Goal: Find specific page/section: Find specific page/section

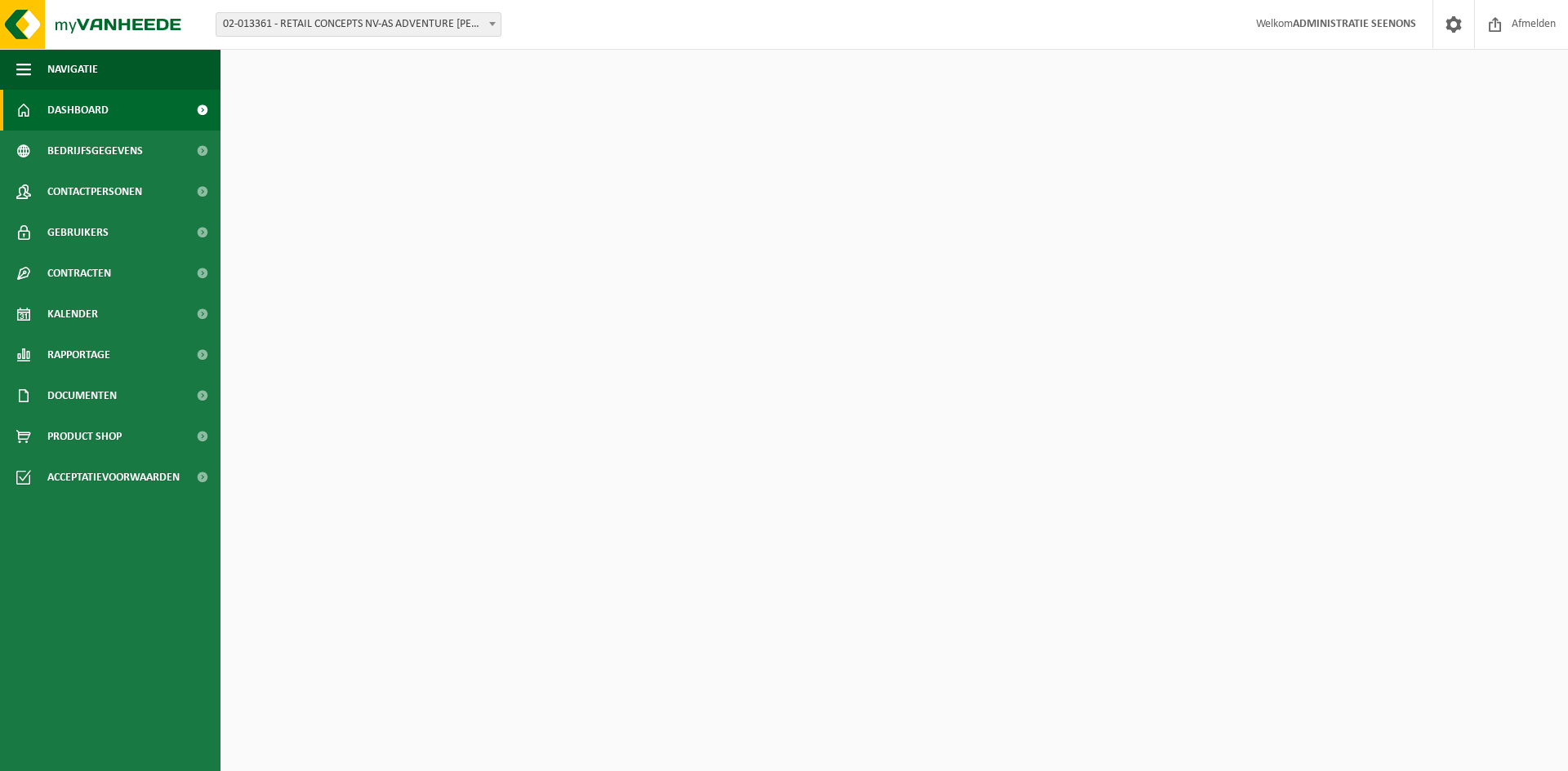
click at [407, 30] on span "02-013361 - RETAIL CONCEPTS NV-AS ADVENTURE [PERSON_NAME]" at bounding box center [358, 25] width 284 height 23
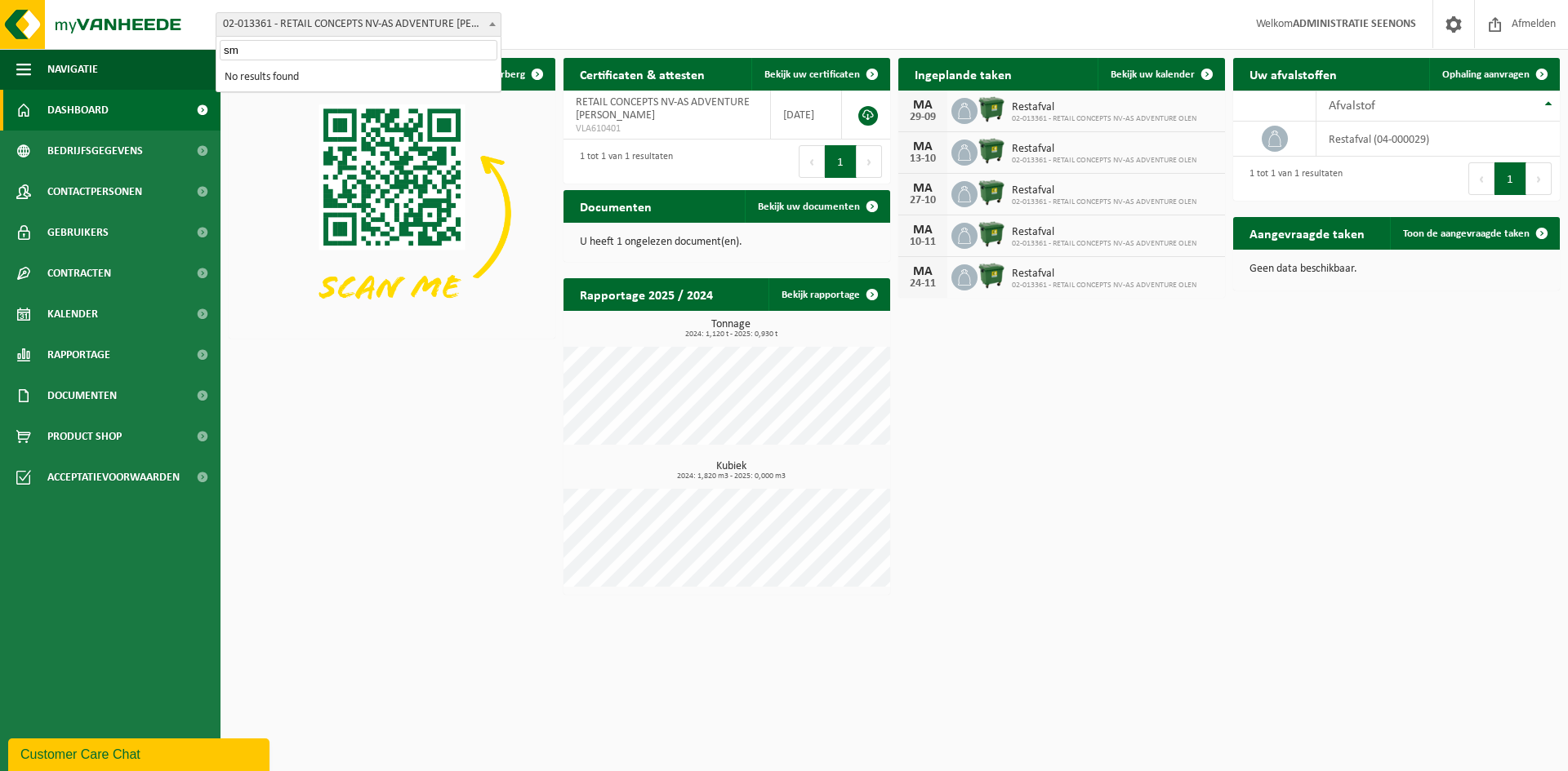
type input "s"
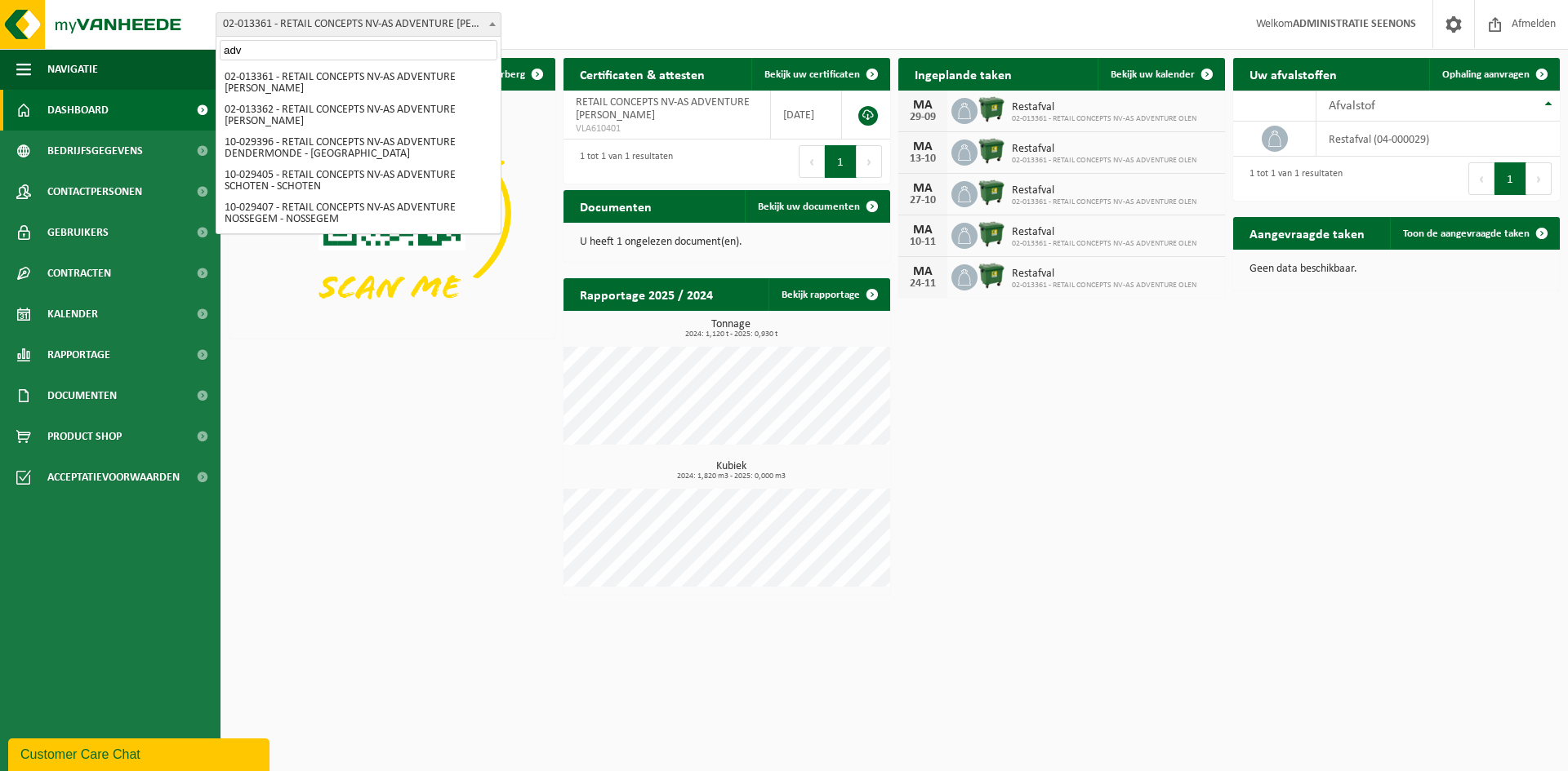
scroll to position [1315, 0]
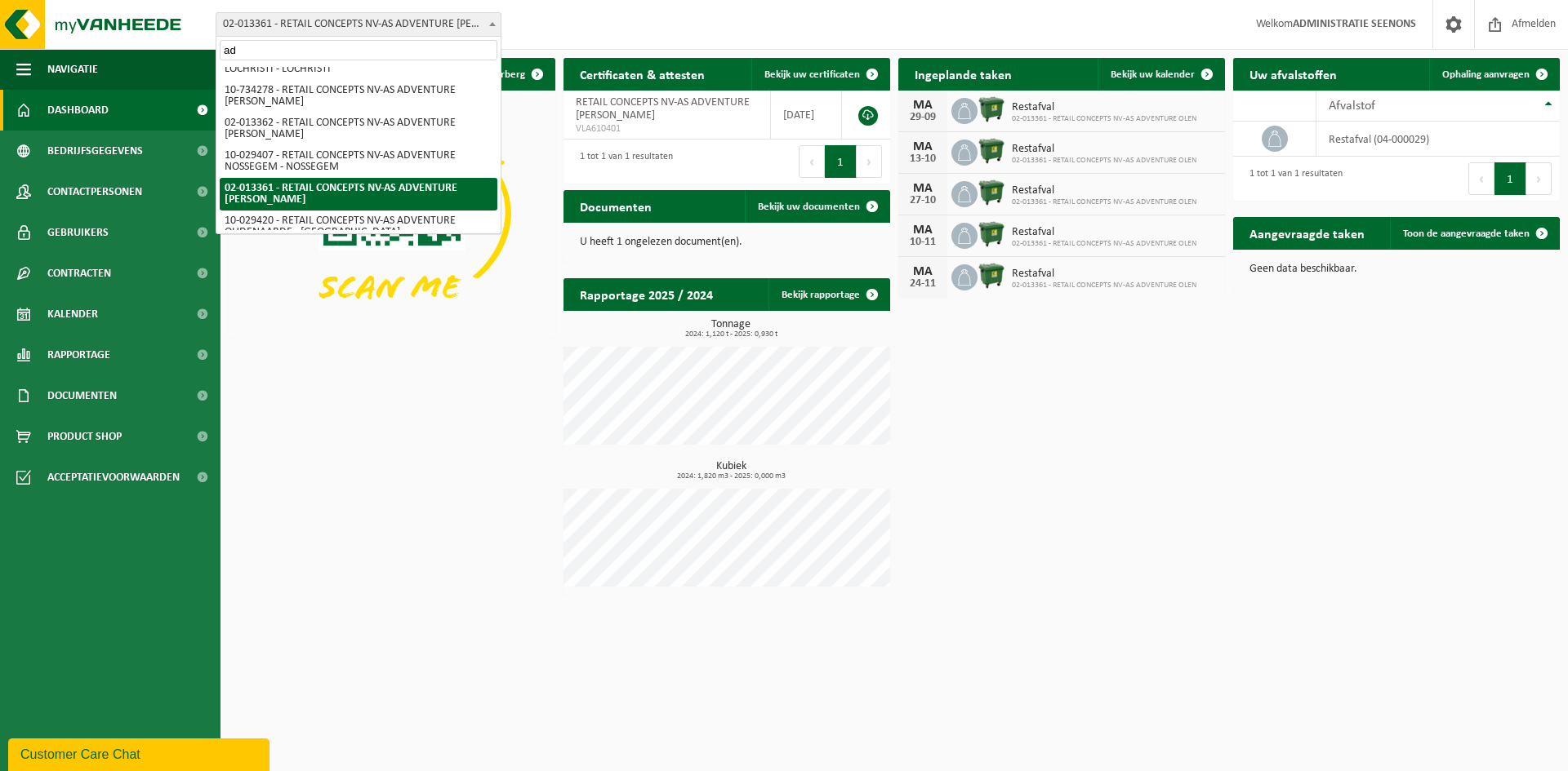
type input "a"
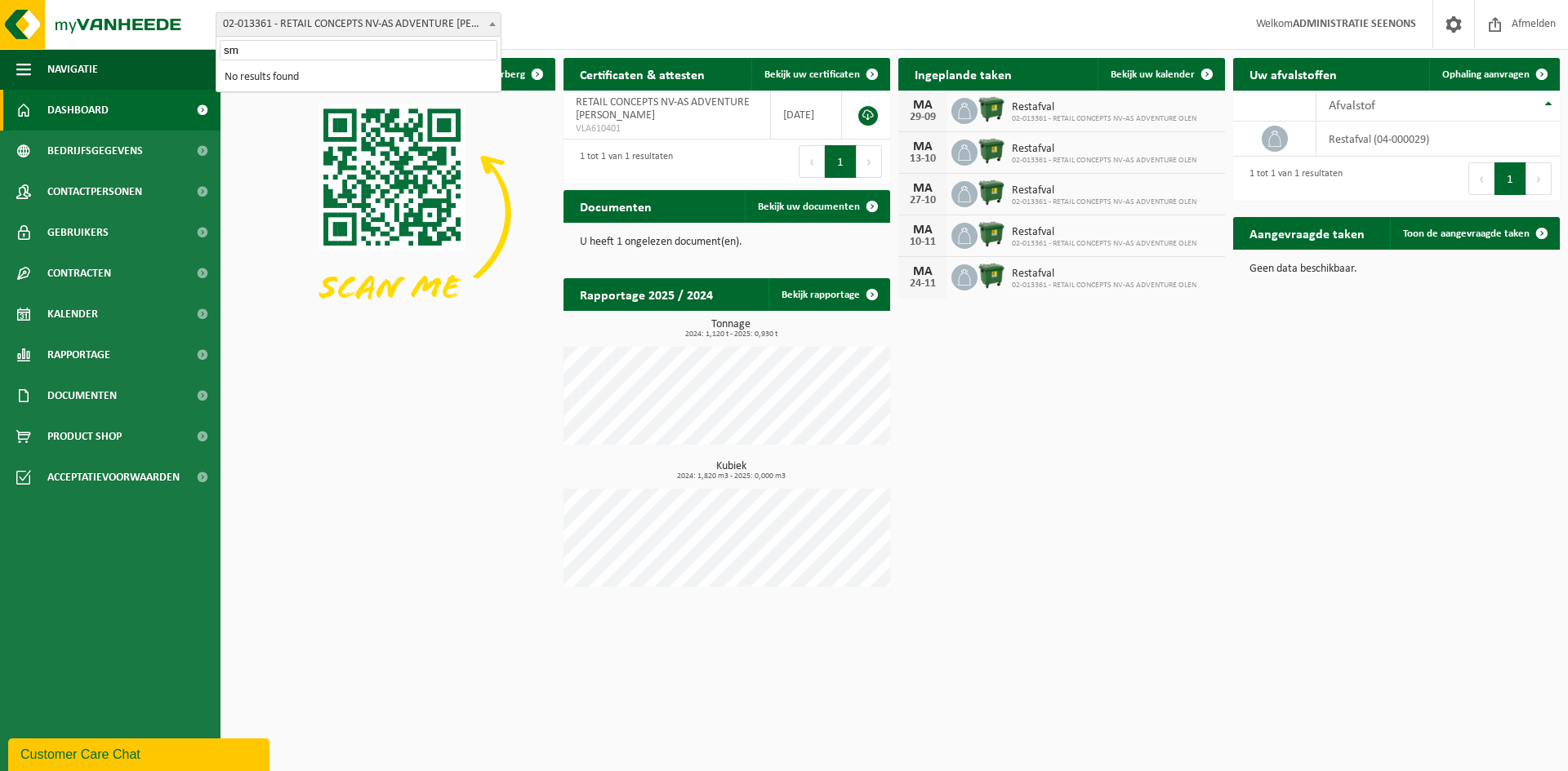
scroll to position [0, 0]
type input "s"
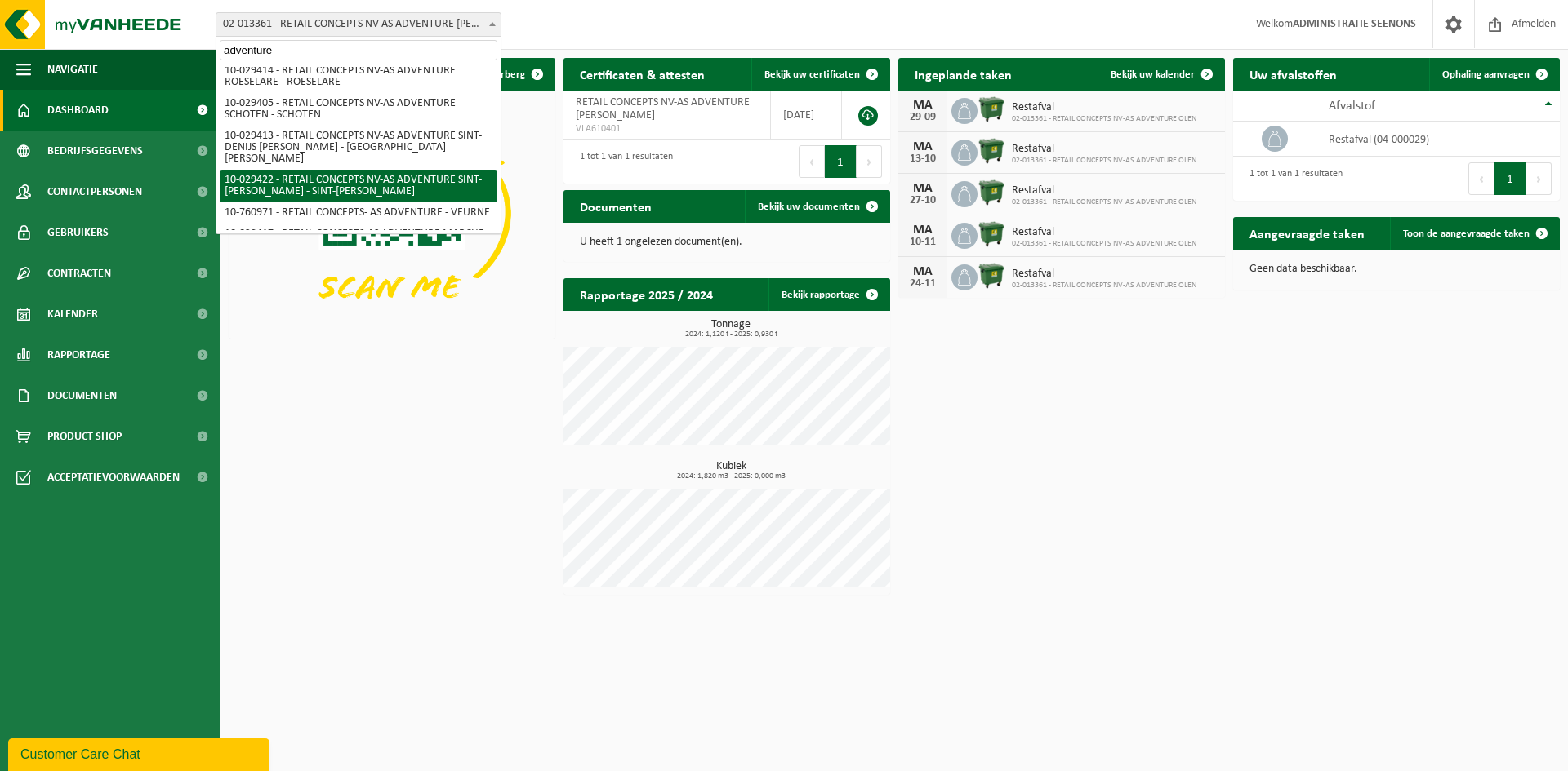
scroll to position [1511, 0]
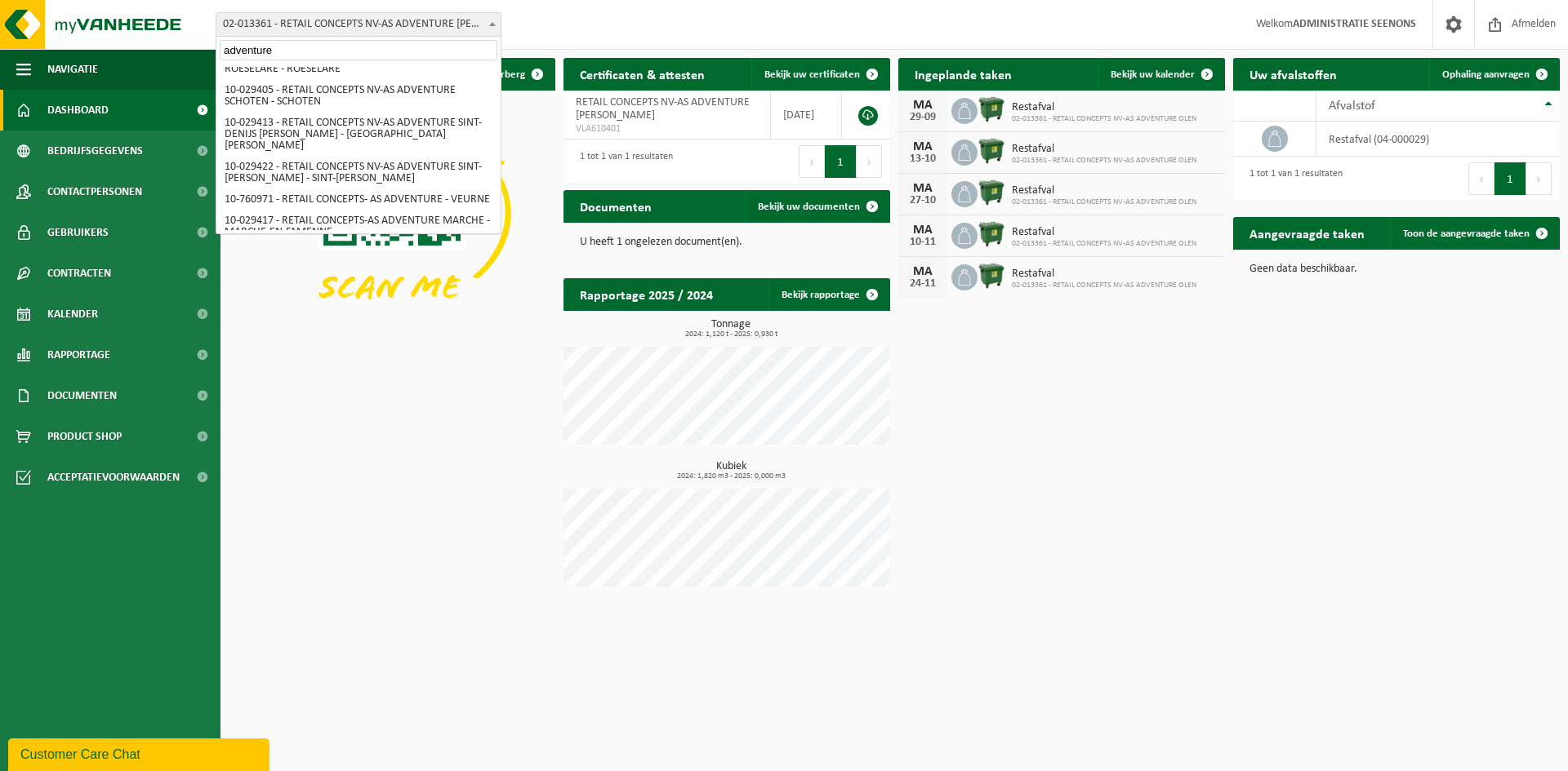
type input "adventure"
select select "128954"
